Goal: Information Seeking & Learning: Check status

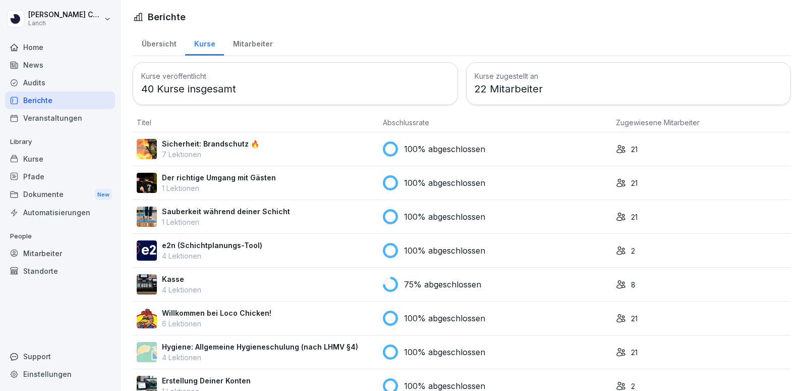
click at [66, 89] on div "Audits" at bounding box center [60, 83] width 110 height 18
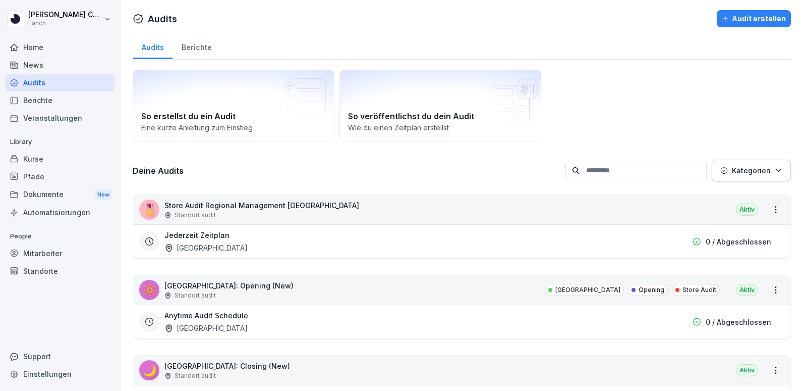
click at [50, 100] on div "Berichte" at bounding box center [60, 100] width 110 height 18
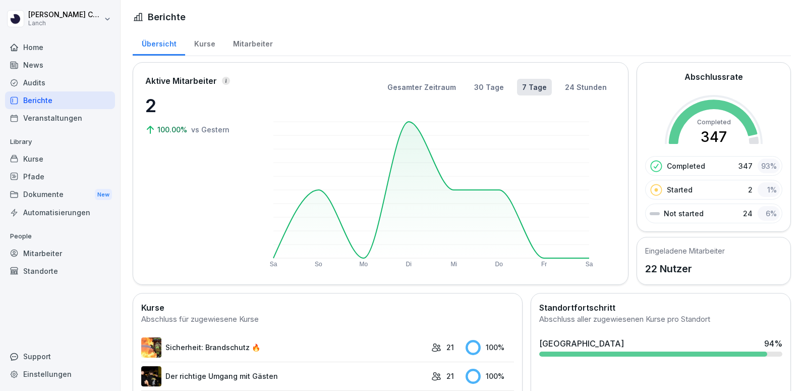
click at [234, 51] on div "Mitarbeiter" at bounding box center [253, 43] width 58 height 26
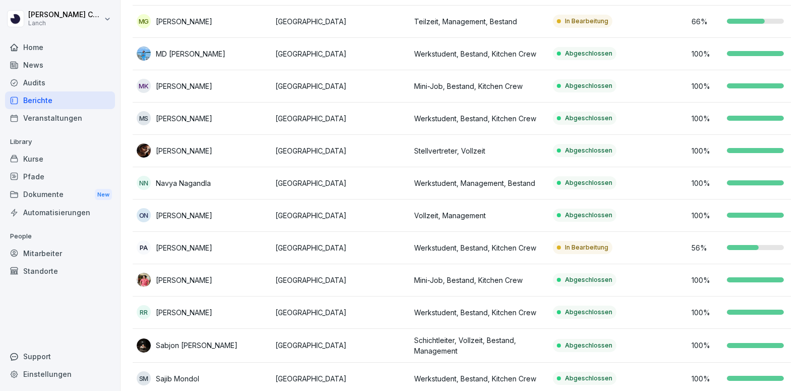
scroll to position [398, 0]
click at [138, 296] on td "RR [PERSON_NAME]" at bounding box center [202, 312] width 139 height 32
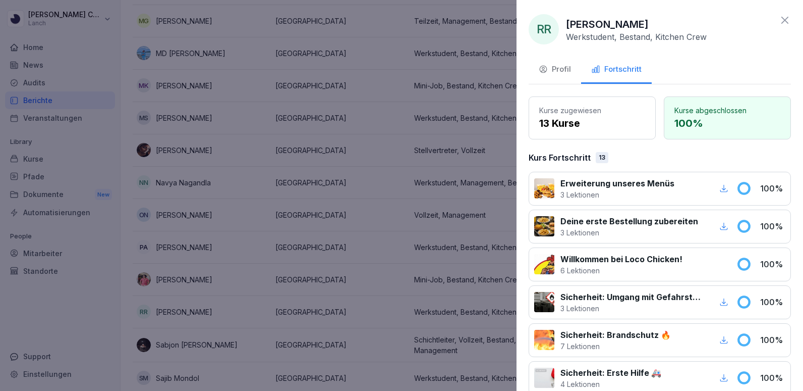
click at [266, 219] on div at bounding box center [401, 195] width 803 height 391
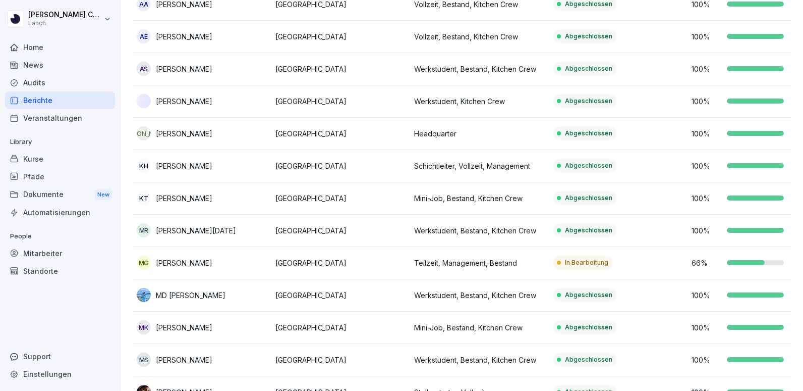
scroll to position [39, 0]
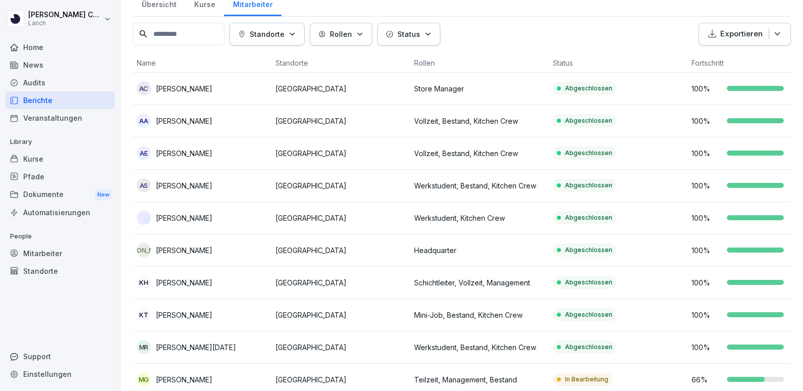
click at [266, 219] on div "[PERSON_NAME]" at bounding box center [202, 217] width 131 height 14
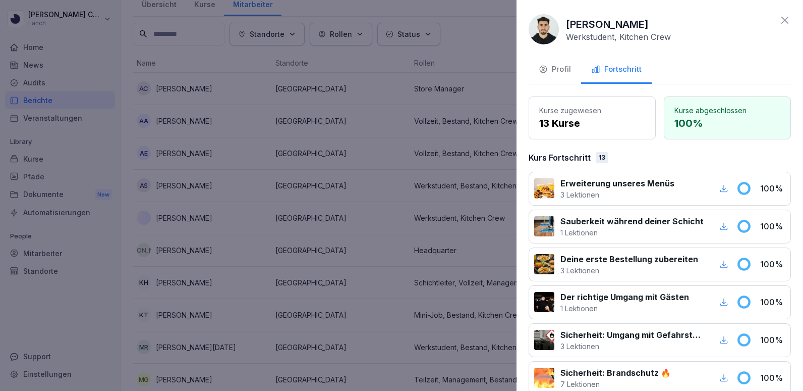
click at [337, 216] on div at bounding box center [401, 195] width 803 height 391
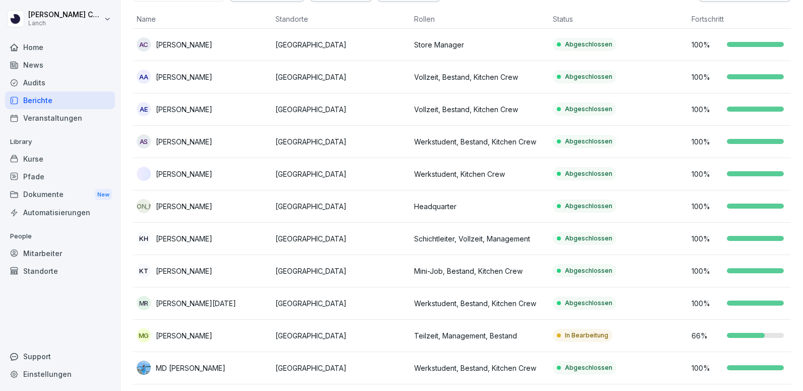
scroll to position [0, 0]
